Goal: Information Seeking & Learning: Learn about a topic

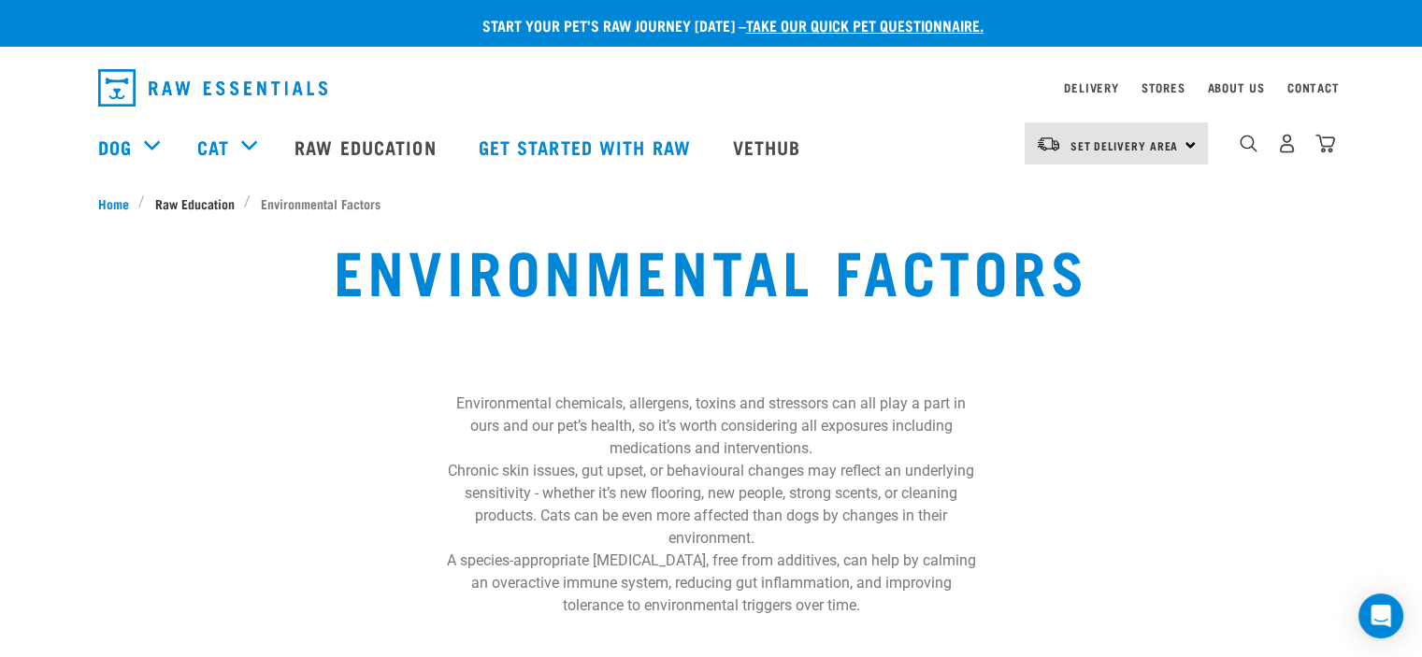
click at [195, 205] on span "Raw Education" at bounding box center [194, 204] width 79 height 20
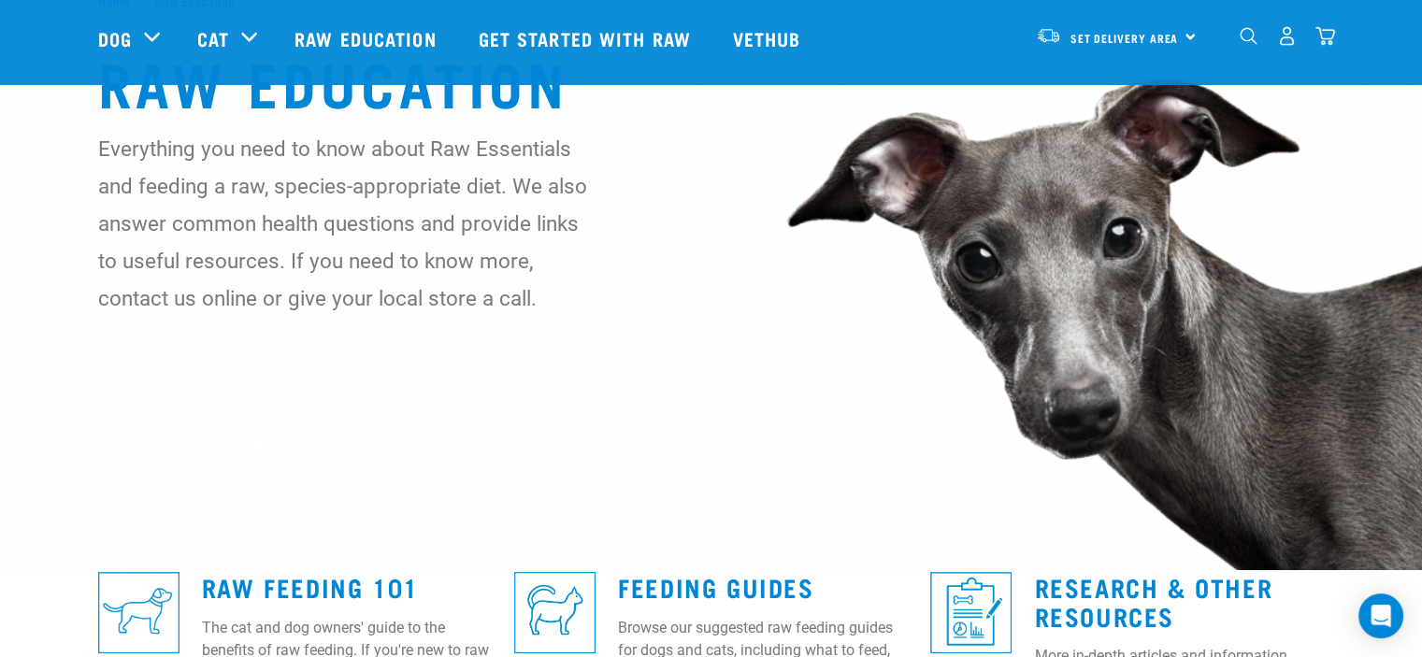
scroll to position [468, 0]
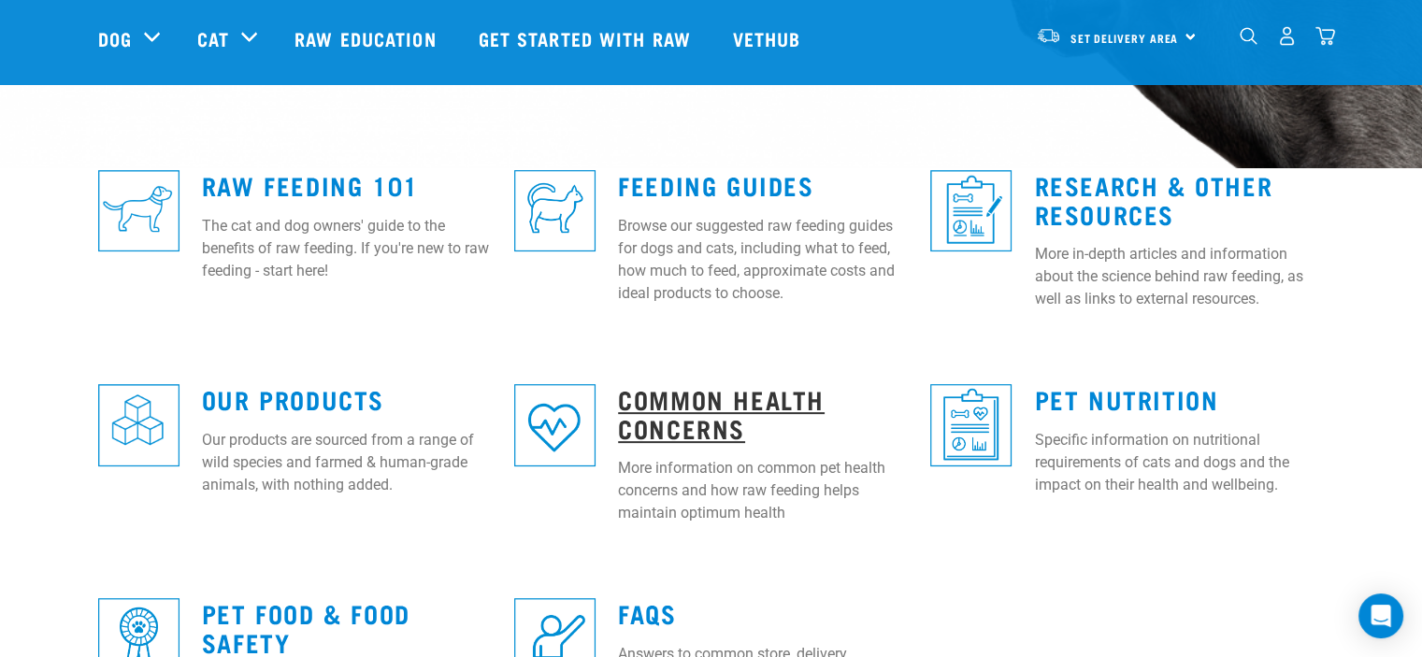
click at [695, 423] on link "Common Health Concerns" at bounding box center [721, 413] width 207 height 43
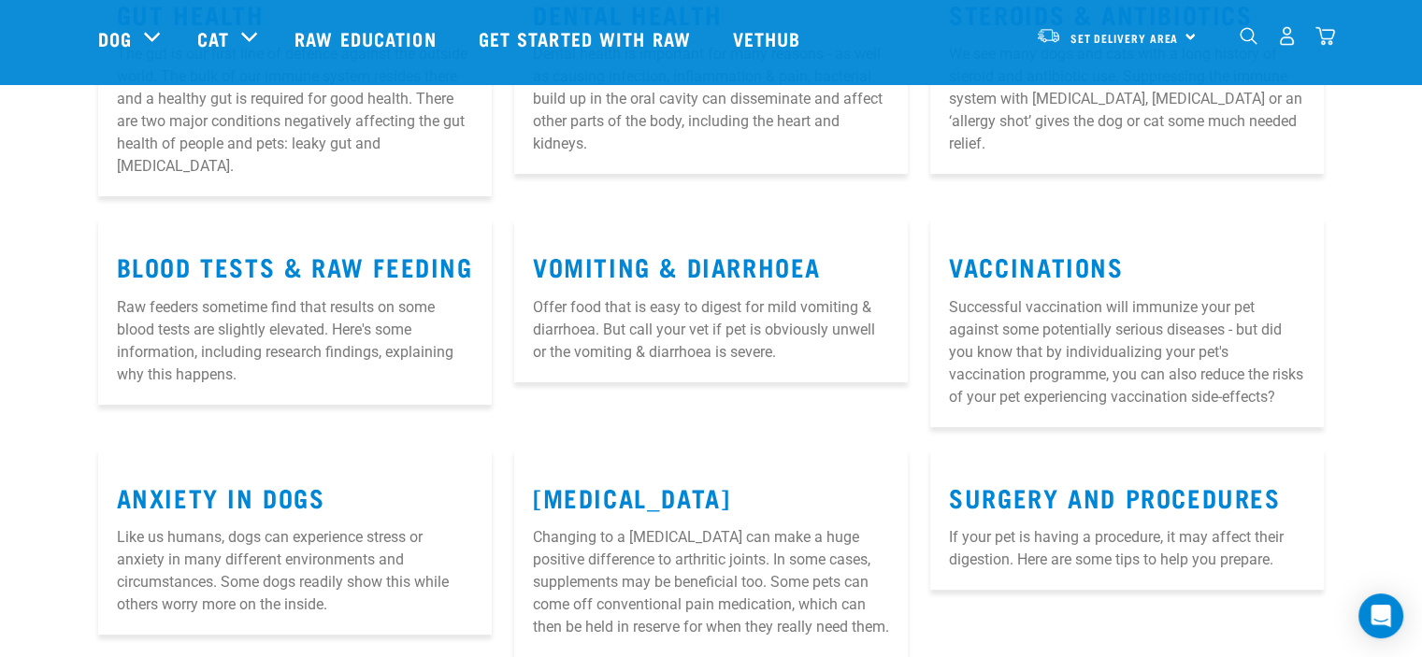
scroll to position [655, 0]
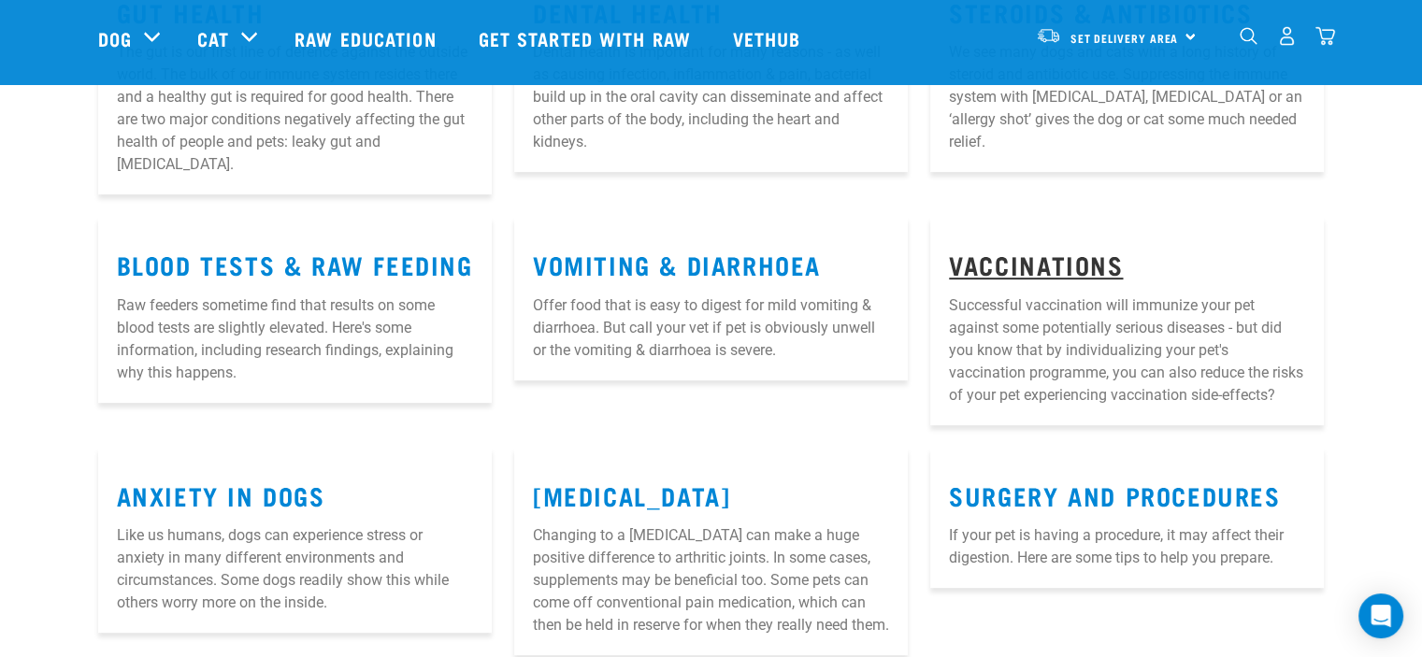
click at [1012, 257] on link "Vaccinations" at bounding box center [1036, 264] width 174 height 14
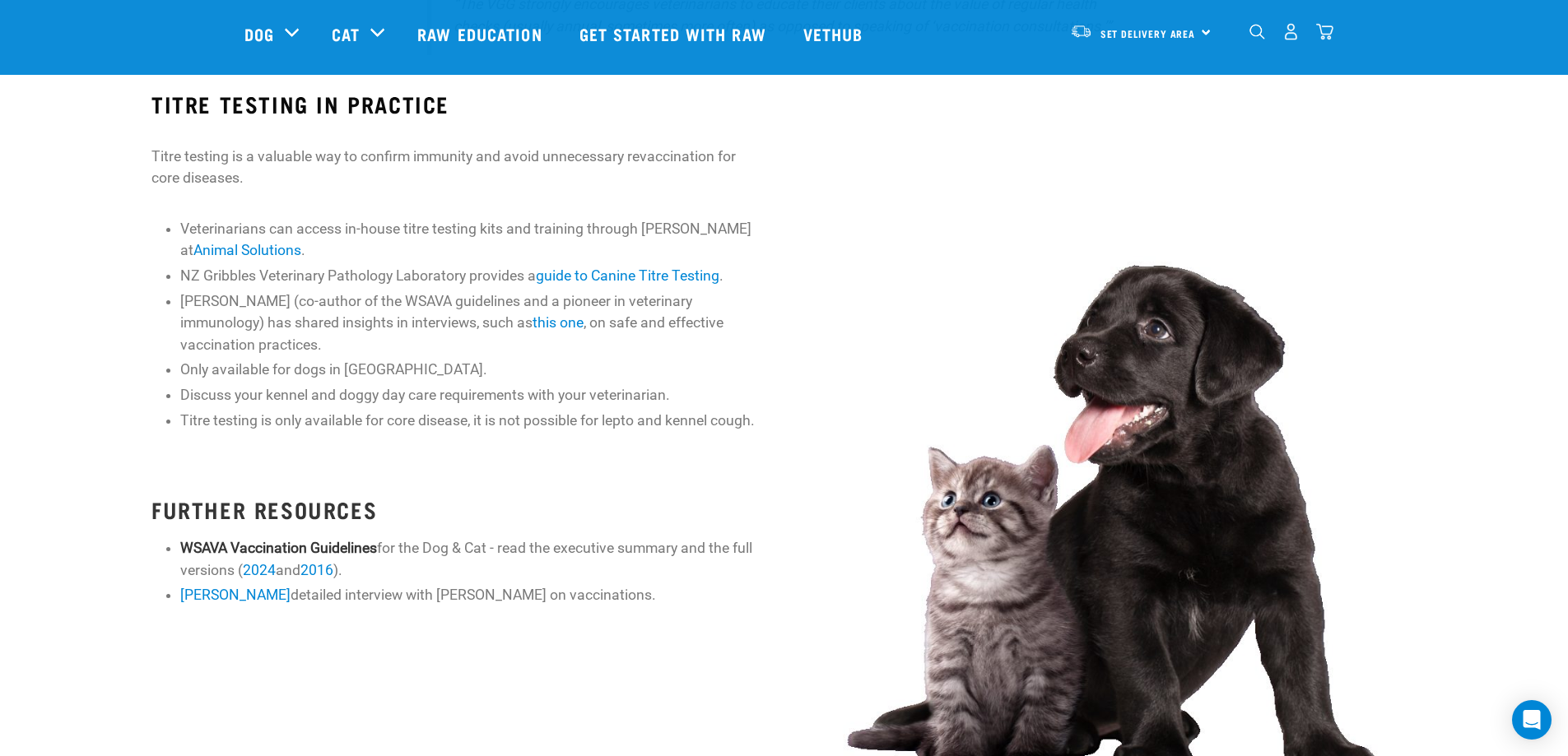
scroll to position [906, 0]
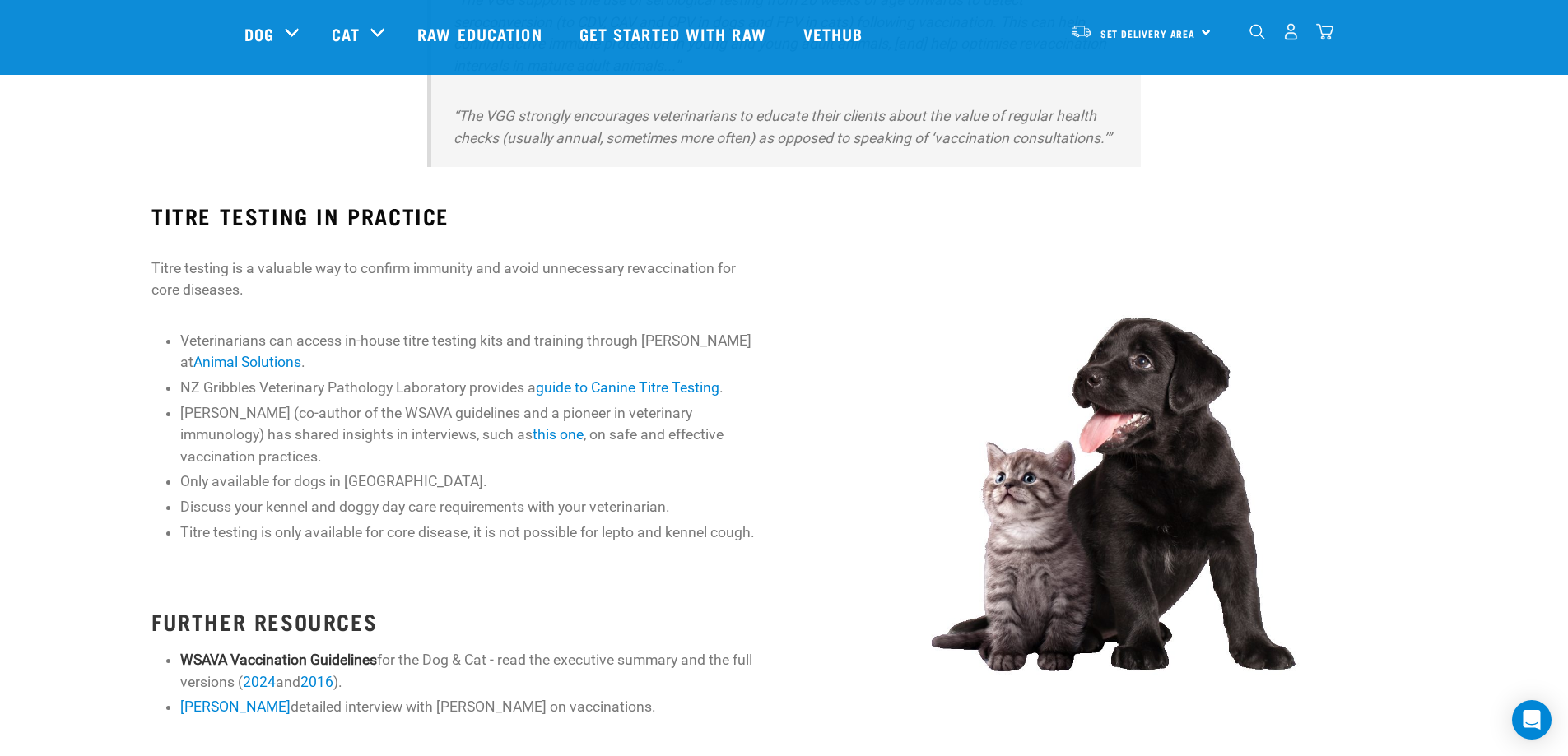
scroll to position [823, 0]
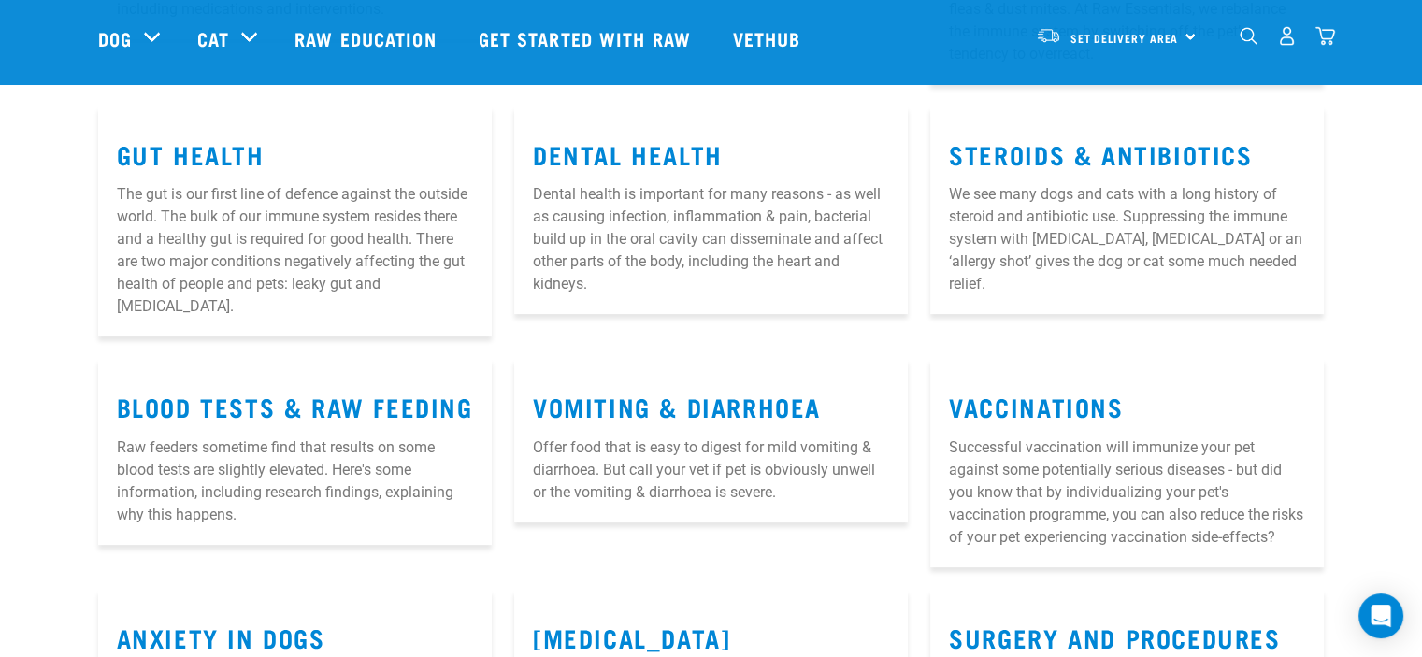
scroll to position [509, 0]
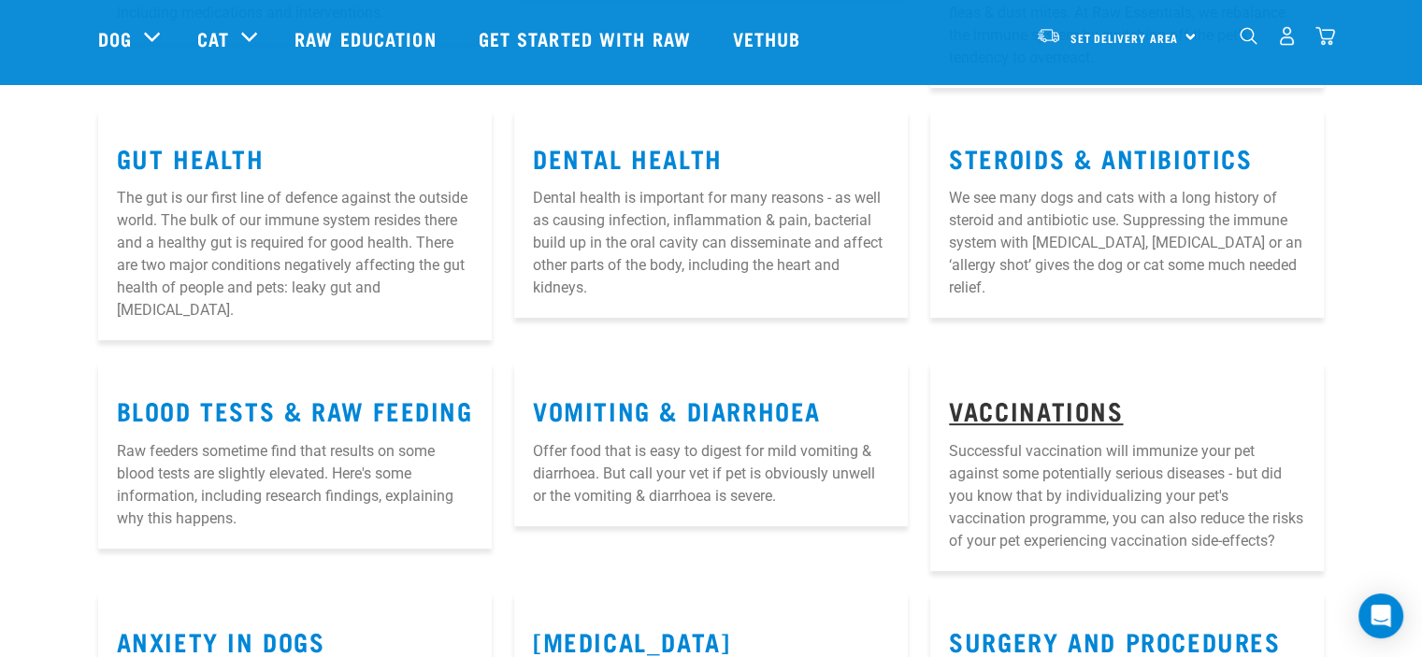
click at [988, 403] on link "Vaccinations" at bounding box center [1036, 410] width 174 height 14
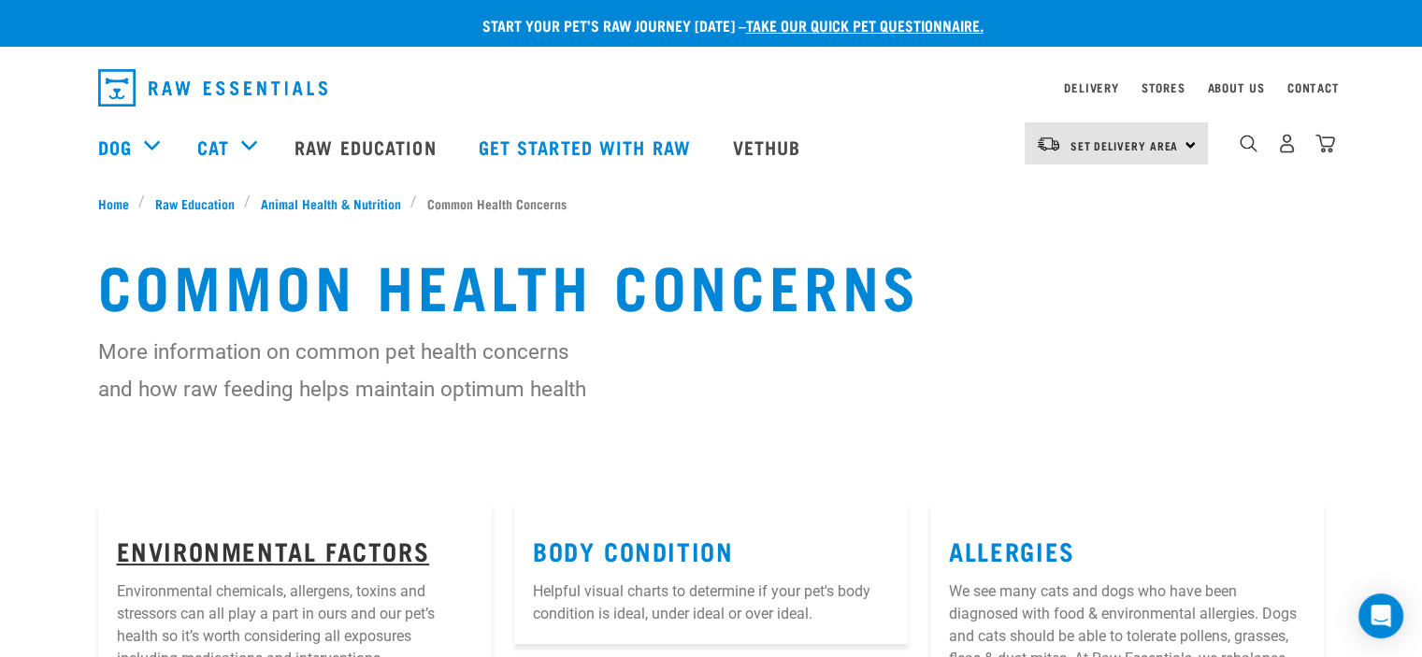
click at [245, 554] on link "Environmental Factors" at bounding box center [273, 550] width 313 height 14
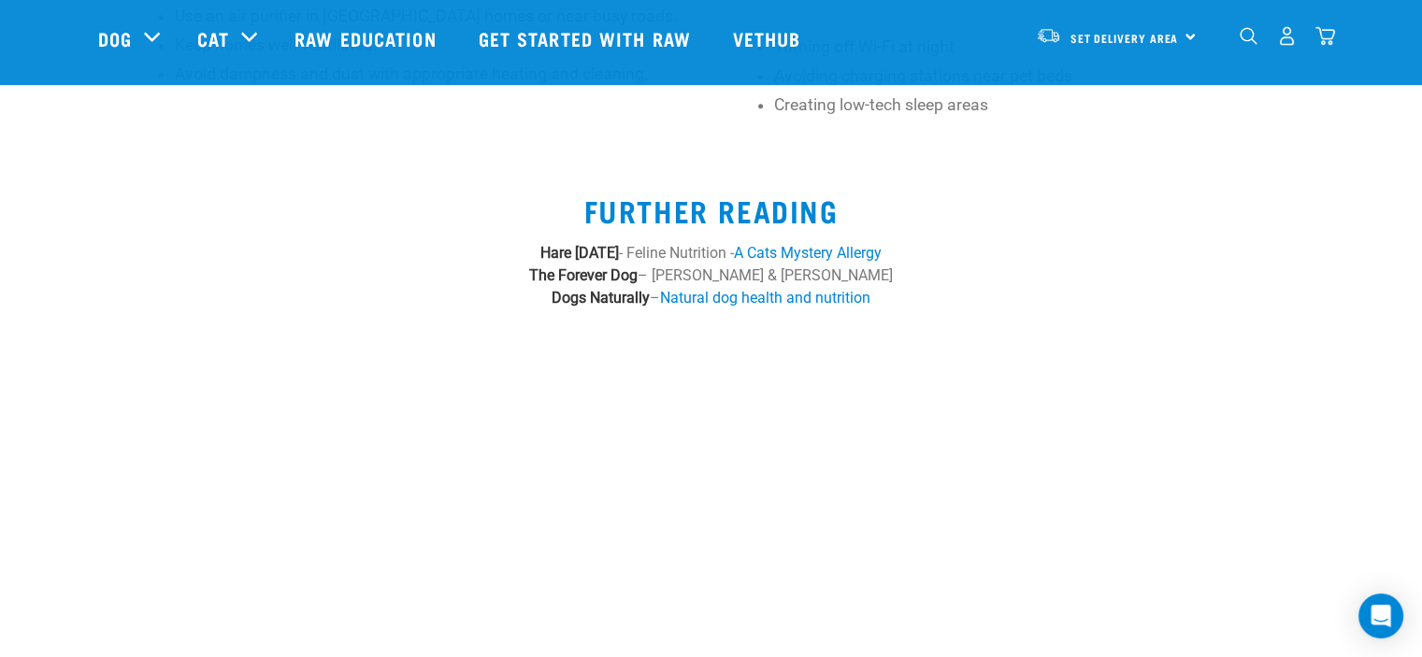
scroll to position [1777, 0]
